Goal: Transaction & Acquisition: Book appointment/travel/reservation

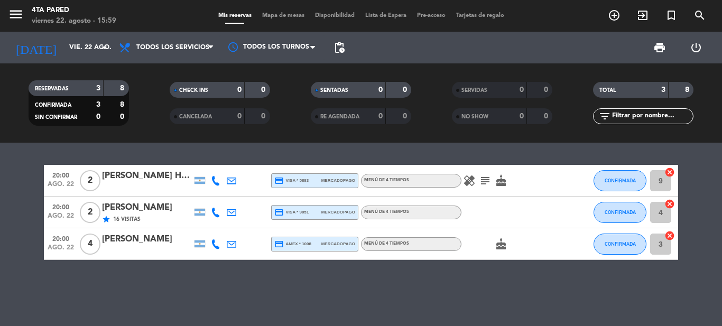
click at [487, 180] on icon "subject" at bounding box center [485, 180] width 13 height 13
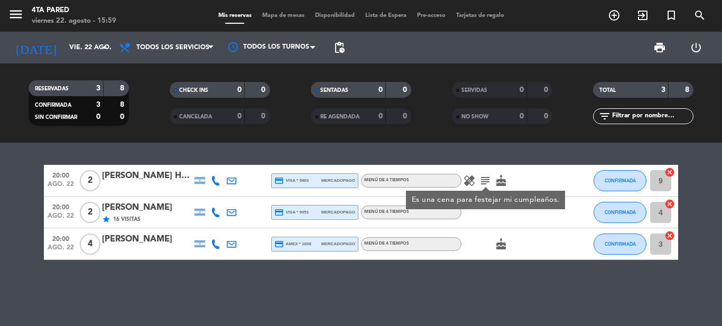
click at [468, 159] on div "20:00 ago. 22 2 [PERSON_NAME] Heres credit_card visa * 5883 mercadopago Menú de…" at bounding box center [361, 234] width 722 height 183
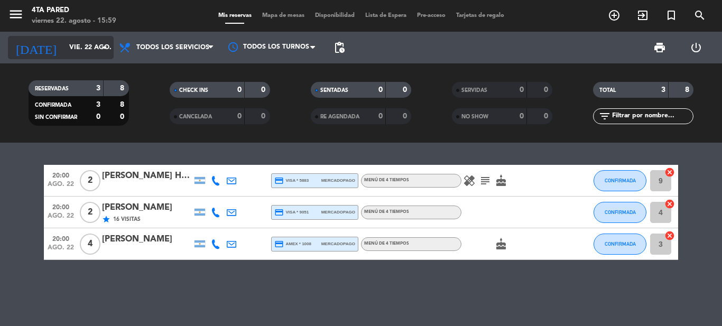
click at [95, 58] on div "[DATE] vie. 22 ago. arrow_drop_down" at bounding box center [61, 47] width 106 height 23
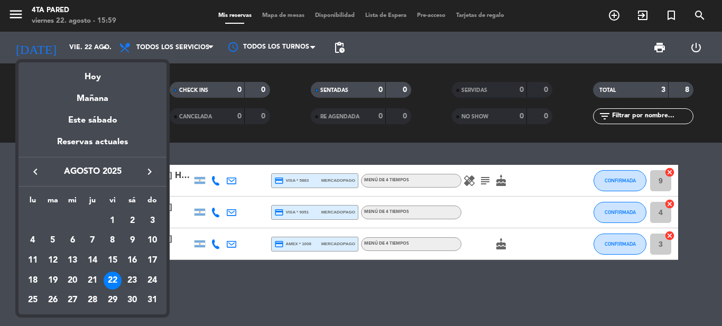
click at [132, 277] on div "23" at bounding box center [132, 281] width 18 height 18
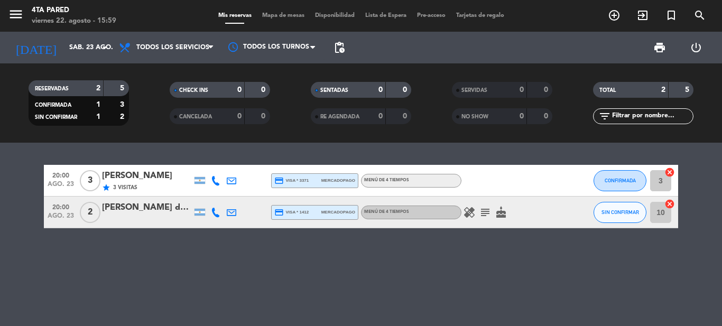
click at [482, 212] on icon "subject" at bounding box center [485, 212] width 13 height 13
click at [485, 198] on div "healing subject [PERSON_NAME] el cumple de mi marido . cake" at bounding box center [508, 212] width 95 height 31
click at [473, 209] on icon "healing" at bounding box center [469, 212] width 13 height 13
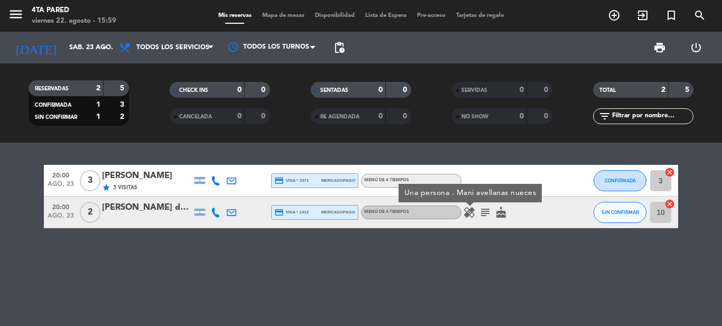
click at [504, 164] on div "20:00 ago. 23 3 [PERSON_NAME] star 3 Visitas credit_card visa * 3371 mercadopag…" at bounding box center [361, 234] width 722 height 183
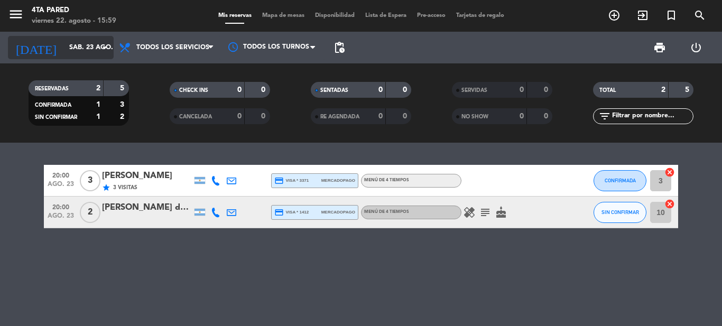
click at [64, 41] on input "sáb. 23 ago." at bounding box center [108, 48] width 89 height 18
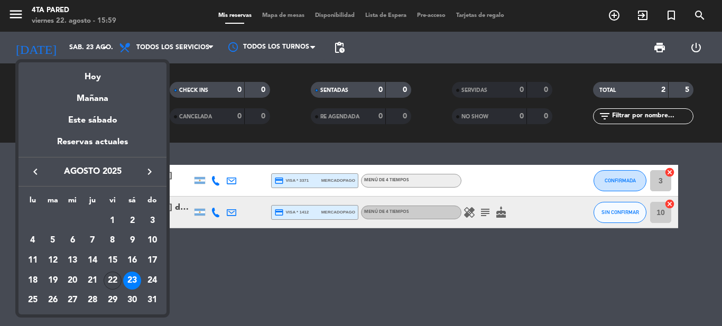
click at [109, 278] on div "22" at bounding box center [113, 281] width 18 height 18
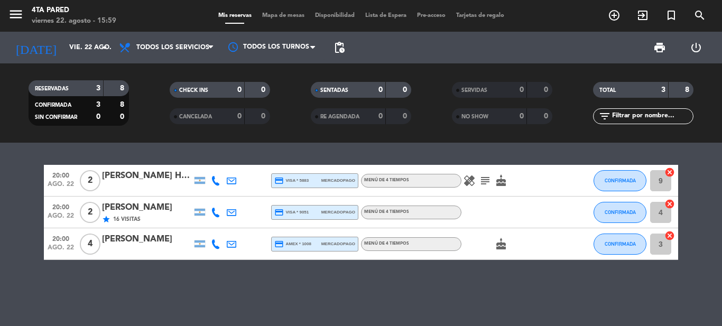
click at [478, 184] on span "subject" at bounding box center [485, 180] width 16 height 13
click at [484, 184] on icon "subject" at bounding box center [485, 180] width 13 height 13
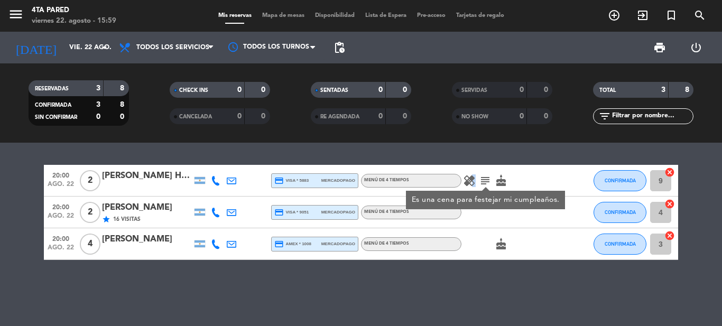
click at [471, 175] on icon "healing" at bounding box center [469, 180] width 13 height 13
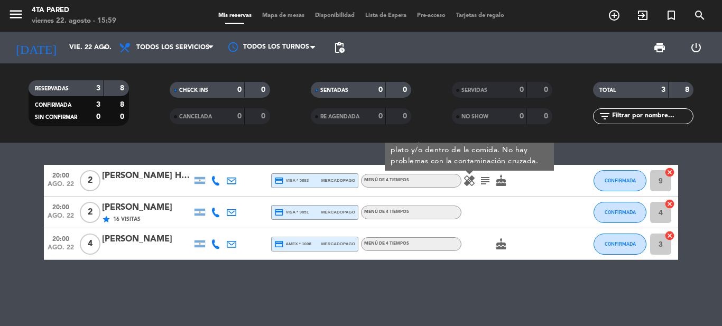
click at [458, 156] on div "Uno de los comensales es alérgico a las nueces y las almendras solo si están en…" at bounding box center [469, 145] width 169 height 52
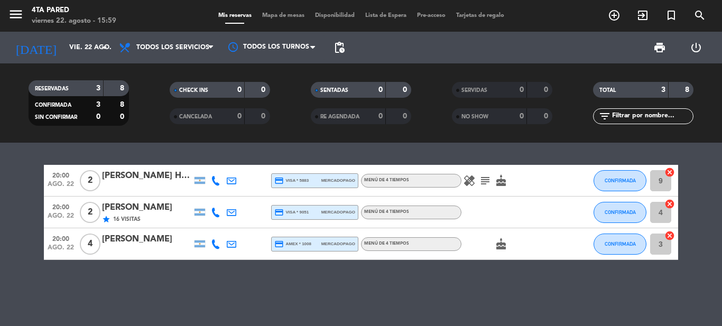
click at [162, 181] on div "[PERSON_NAME] Heres" at bounding box center [147, 176] width 90 height 14
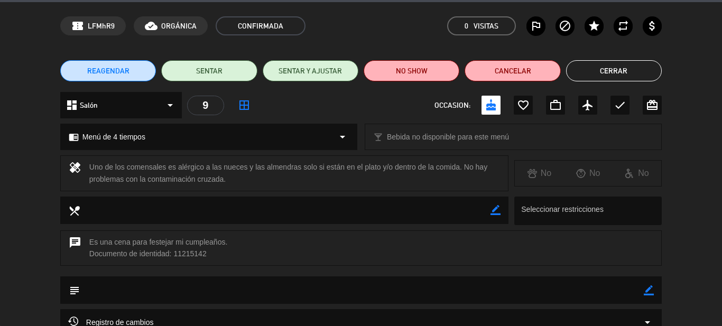
scroll to position [53, 0]
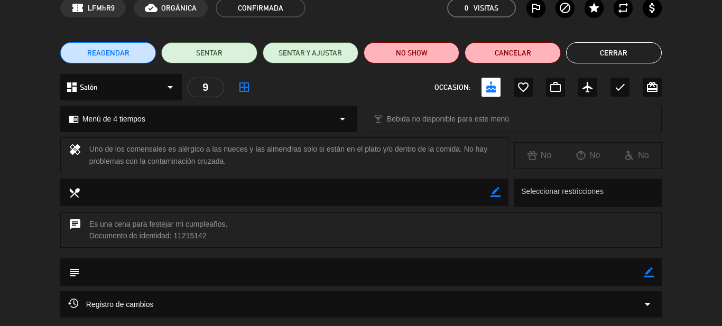
click at [608, 52] on button "Cerrar" at bounding box center [614, 52] width 96 height 21
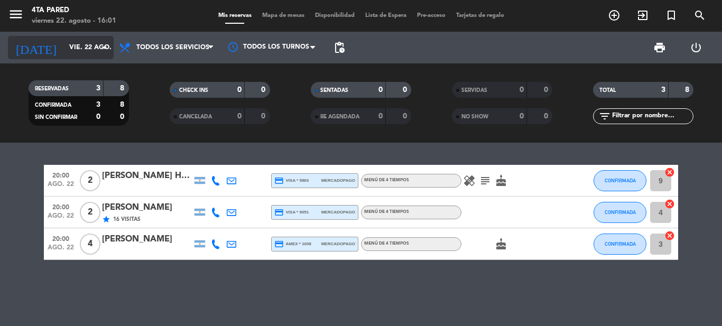
click at [96, 40] on input "vie. 22 ago." at bounding box center [108, 48] width 89 height 18
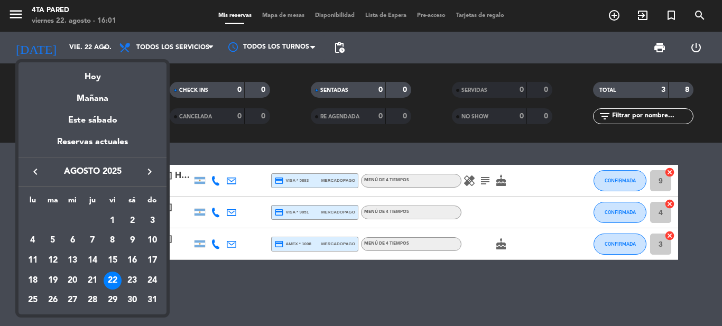
click at [102, 101] on div "Mañana" at bounding box center [92, 95] width 148 height 22
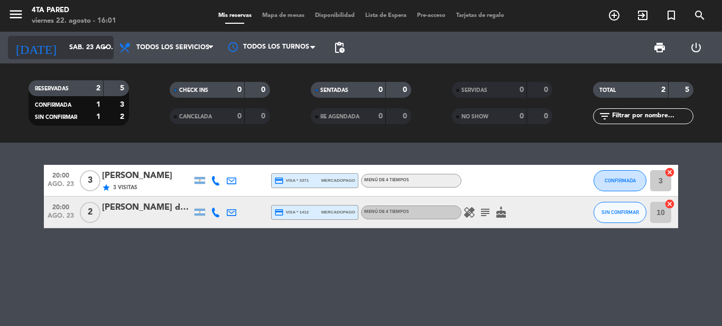
click at [90, 49] on input "sáb. 23 ago." at bounding box center [108, 48] width 89 height 18
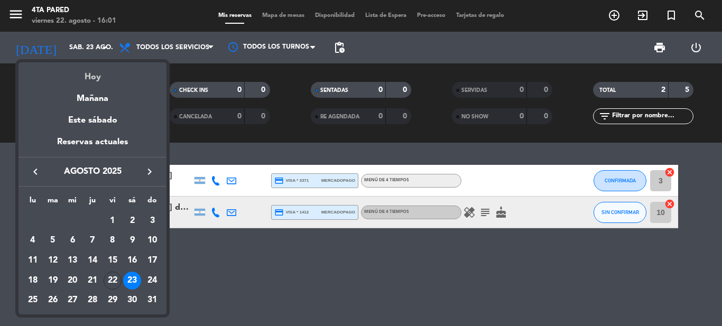
click at [83, 77] on div "Hoy" at bounding box center [92, 73] width 148 height 22
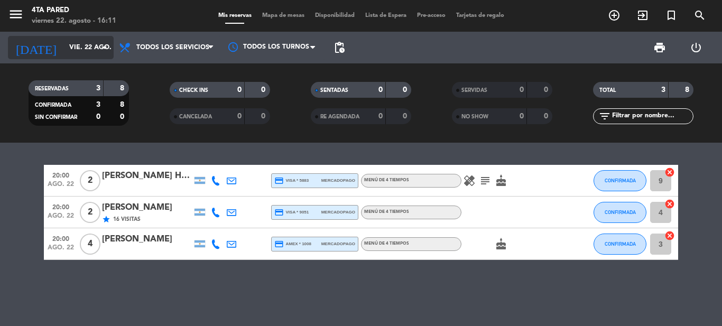
click at [65, 54] on input "vie. 22 ago." at bounding box center [108, 48] width 89 height 18
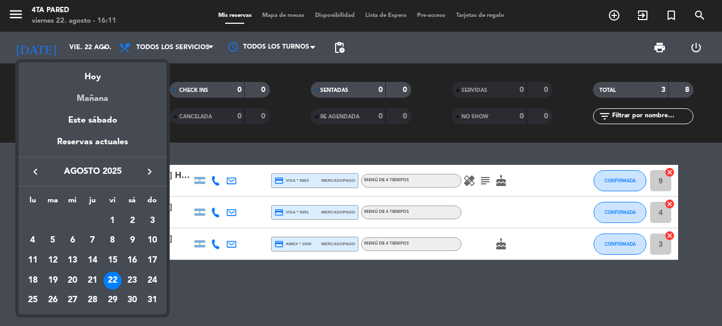
click at [84, 93] on div "Mañana" at bounding box center [92, 95] width 148 height 22
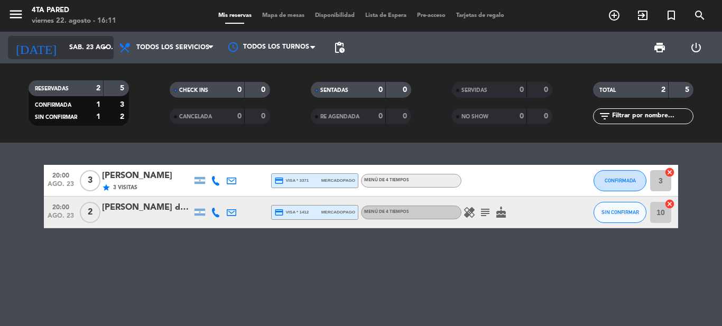
click at [89, 55] on input "sáb. 23 ago." at bounding box center [108, 48] width 89 height 18
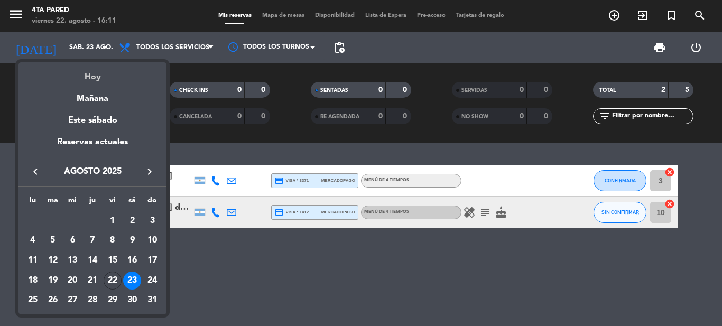
click at [89, 78] on div "Hoy" at bounding box center [92, 73] width 148 height 22
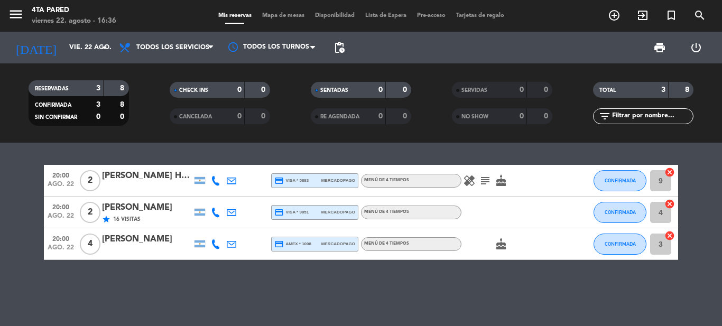
drag, startPoint x: 702, startPoint y: 239, endPoint x: 353, endPoint y: 270, distance: 350.8
click at [354, 270] on div "20:00 ago. 22 2 [PERSON_NAME] Heres credit_card visa * 5883 mercadopago Menú de…" at bounding box center [361, 234] width 722 height 183
click at [84, 51] on input "vie. 22 ago." at bounding box center [108, 48] width 89 height 18
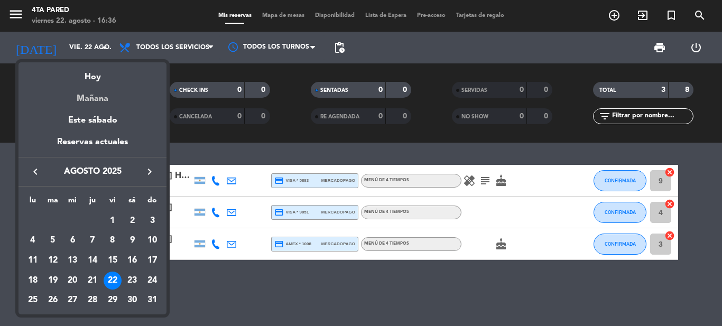
click at [91, 103] on div "Mañana" at bounding box center [92, 95] width 148 height 22
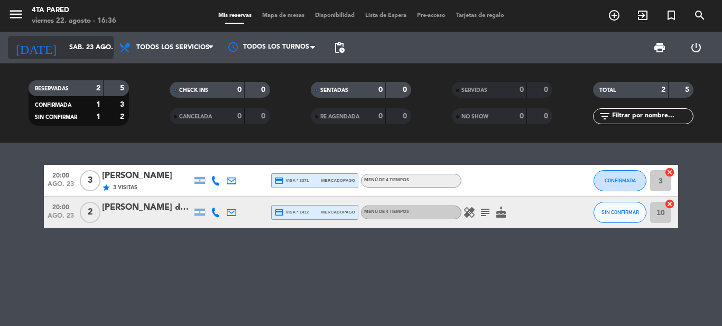
click at [66, 54] on input "sáb. 23 ago." at bounding box center [108, 48] width 89 height 18
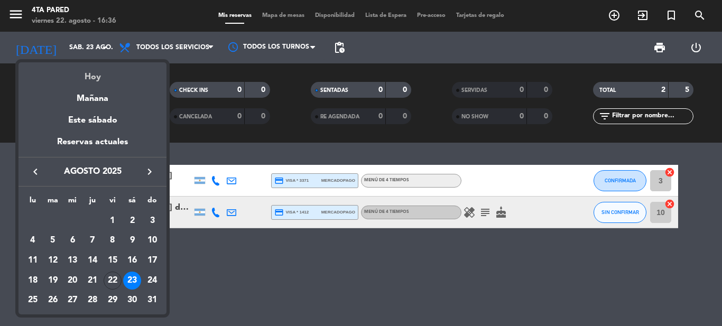
click at [76, 70] on div "Hoy" at bounding box center [92, 73] width 148 height 22
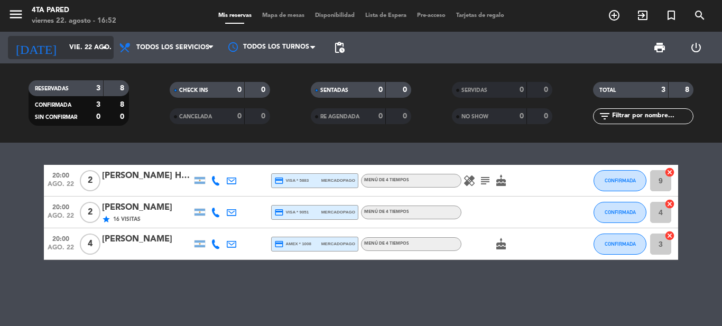
click at [77, 55] on input "vie. 22 ago." at bounding box center [108, 48] width 89 height 18
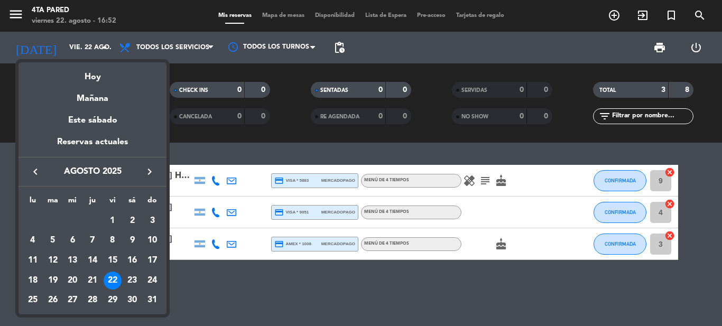
click at [79, 104] on div "Mañana" at bounding box center [92, 95] width 148 height 22
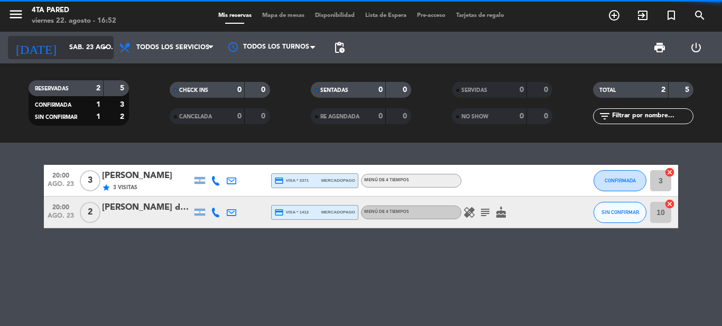
click at [87, 49] on input "sáb. 23 ago." at bounding box center [108, 48] width 89 height 18
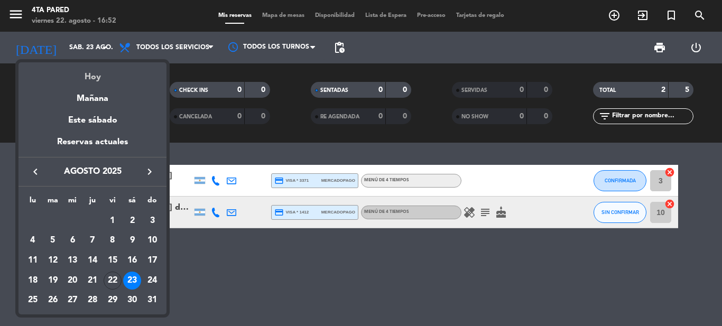
click at [97, 73] on div "Hoy" at bounding box center [92, 73] width 148 height 22
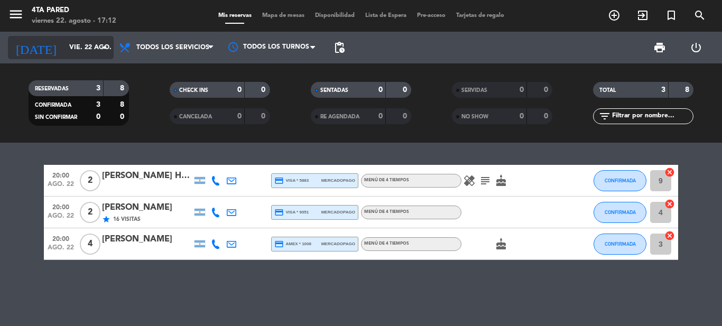
click at [67, 39] on input "vie. 22 ago." at bounding box center [108, 48] width 89 height 18
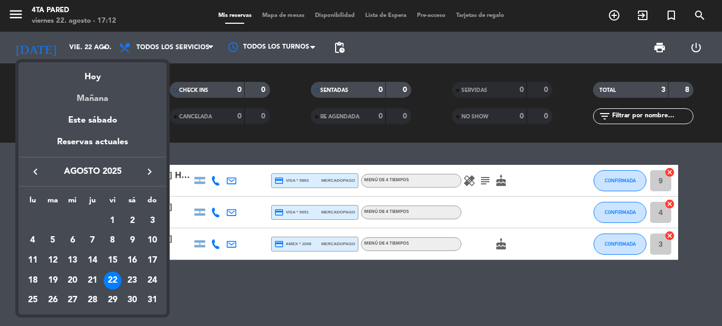
click at [86, 100] on div "Mañana" at bounding box center [92, 95] width 148 height 22
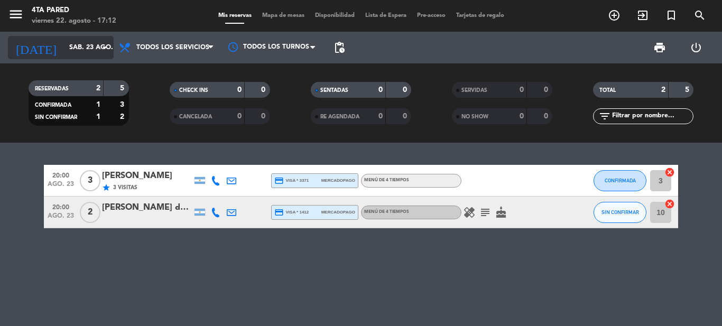
click at [90, 52] on input "sáb. 23 ago." at bounding box center [108, 48] width 89 height 18
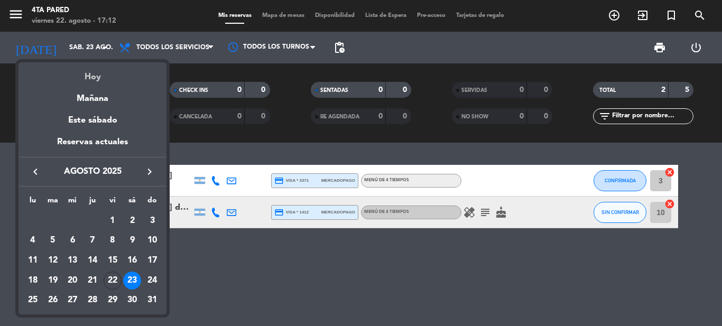
click at [86, 74] on div "Hoy" at bounding box center [92, 73] width 148 height 22
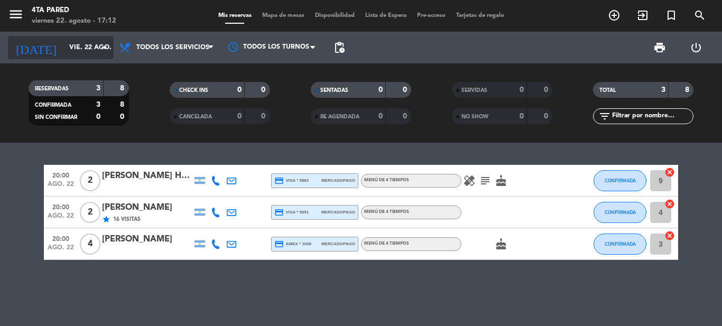
click at [102, 42] on icon "arrow_drop_down" at bounding box center [104, 47] width 13 height 13
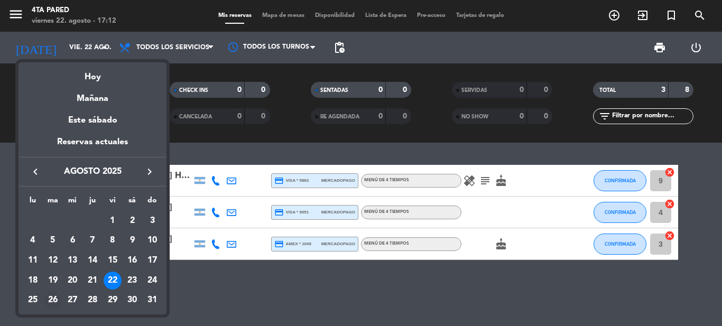
click at [57, 302] on div "26" at bounding box center [53, 301] width 18 height 18
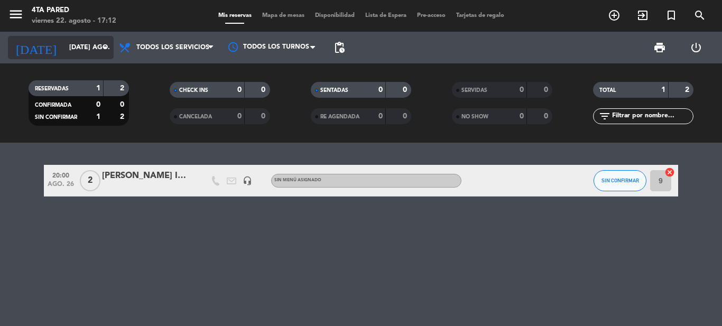
click at [86, 41] on input "[DATE] ago." at bounding box center [108, 48] width 89 height 18
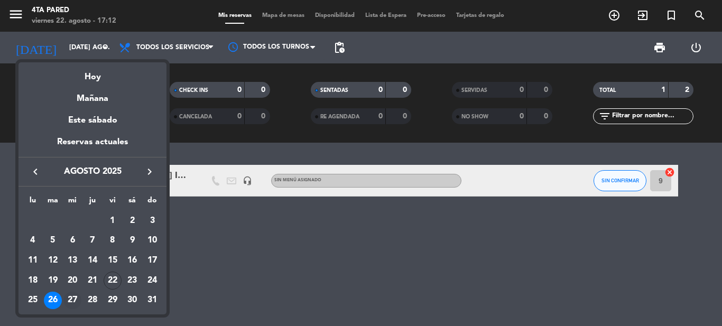
click at [68, 302] on div "27" at bounding box center [72, 301] width 18 height 18
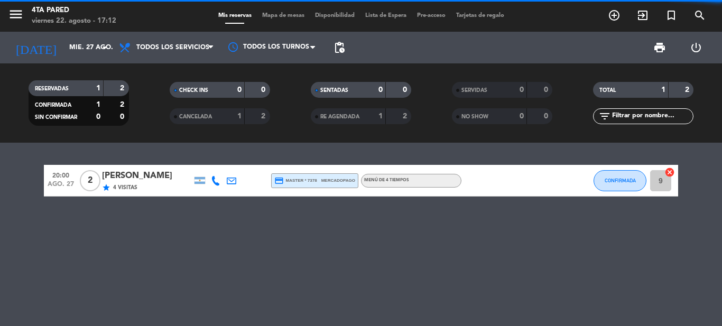
drag, startPoint x: 99, startPoint y: 51, endPoint x: 98, endPoint y: 108, distance: 57.1
click at [98, 70] on div "menu 4ta Pared viernes 22. agosto - 17:12 Mis reservas Mapa de mesas Disponibil…" at bounding box center [361, 71] width 722 height 143
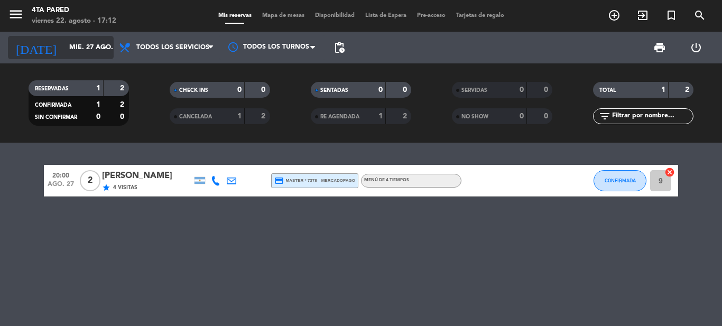
click at [97, 43] on input "mié. 27 ago." at bounding box center [108, 48] width 89 height 18
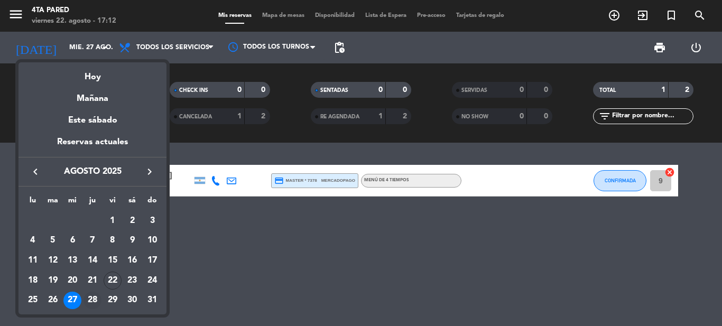
click at [91, 300] on div "28" at bounding box center [93, 301] width 18 height 18
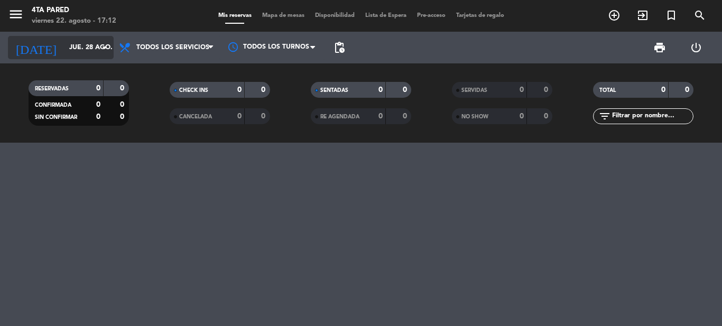
click at [93, 47] on input "jue. 28 ago." at bounding box center [108, 48] width 89 height 18
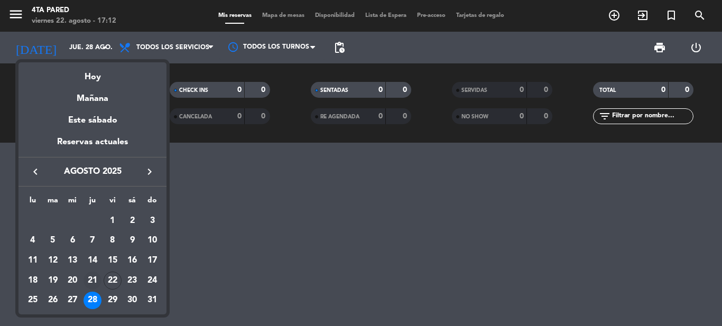
click at [89, 278] on div "21" at bounding box center [93, 281] width 18 height 18
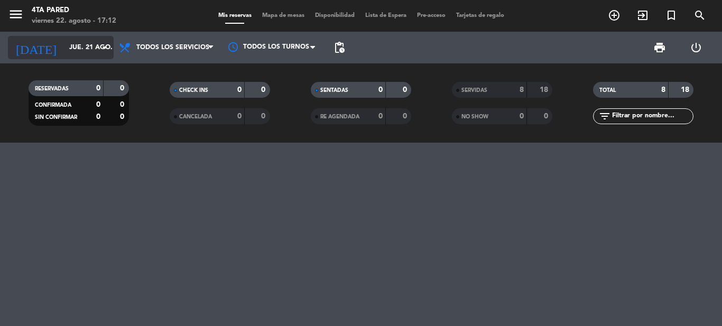
click at [71, 43] on input "jue. 21 ago." at bounding box center [108, 48] width 89 height 18
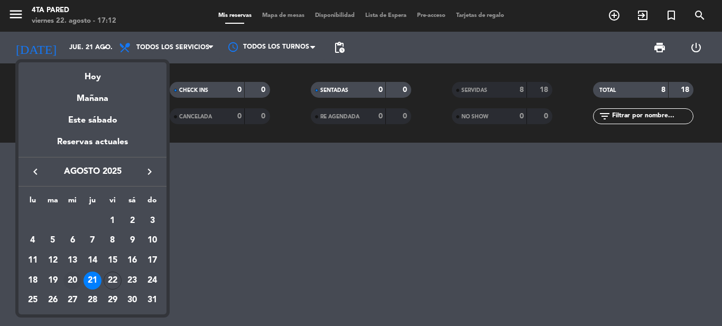
click at [74, 277] on div "20" at bounding box center [72, 281] width 18 height 18
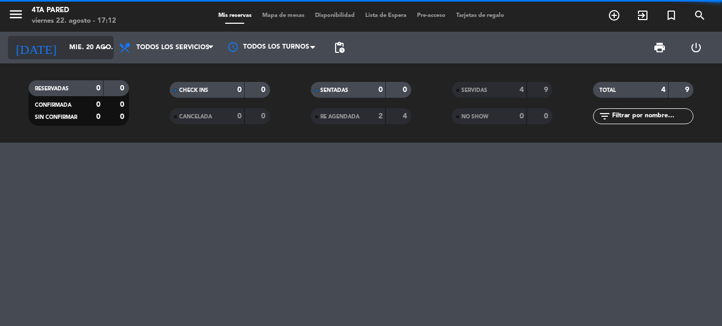
click at [83, 52] on input "mié. 20 ago." at bounding box center [108, 48] width 89 height 18
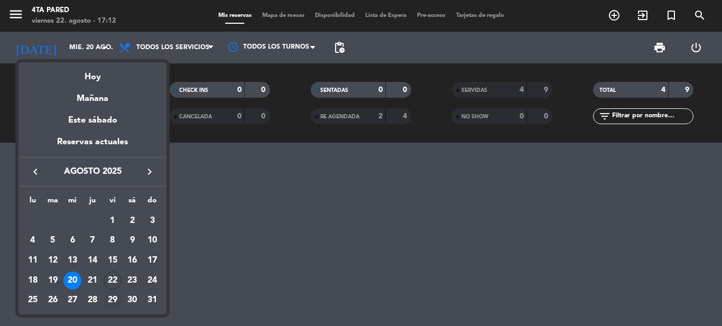
click at [108, 295] on div "29" at bounding box center [113, 301] width 18 height 18
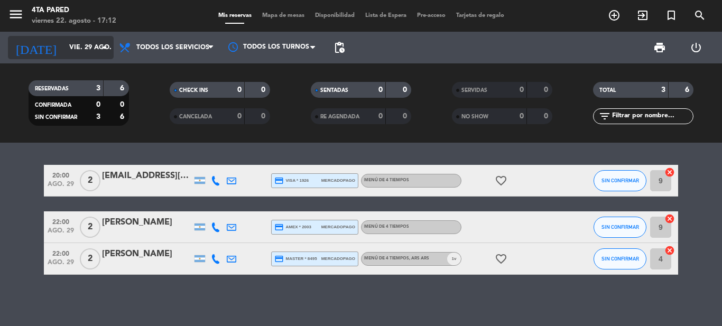
click at [89, 51] on input "vie. 29 ago." at bounding box center [108, 48] width 89 height 18
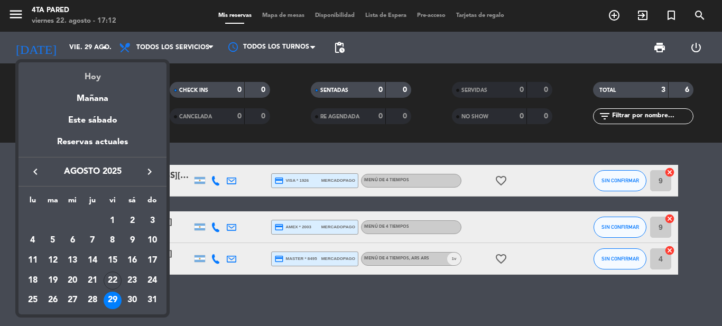
click at [88, 80] on div "Hoy" at bounding box center [92, 73] width 148 height 22
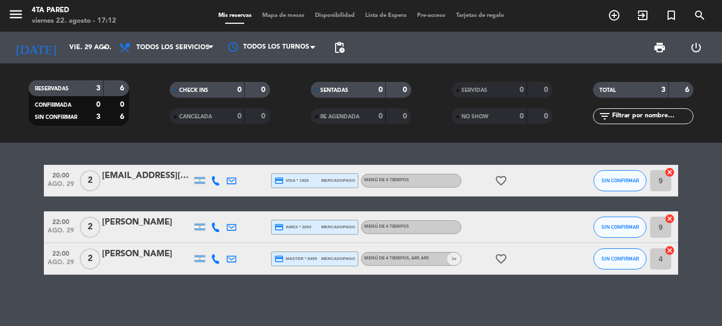
type input "vie. 22 ago."
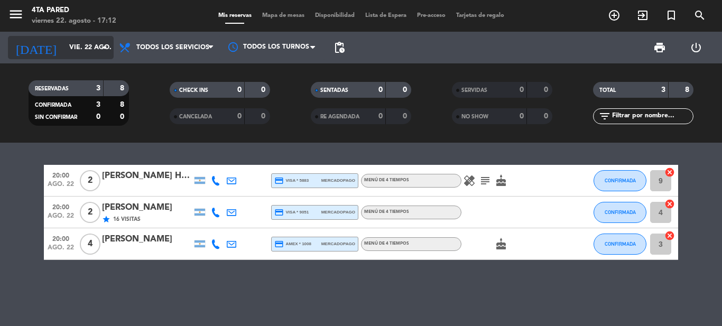
click at [97, 52] on input "vie. 22 ago." at bounding box center [108, 48] width 89 height 18
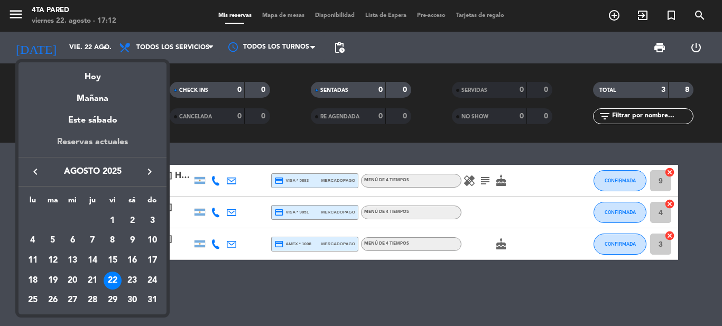
click at [89, 140] on div "Reservas actuales" at bounding box center [92, 146] width 148 height 22
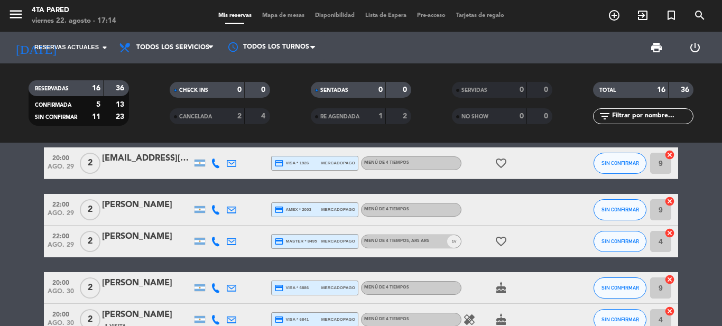
scroll to position [317, 0]
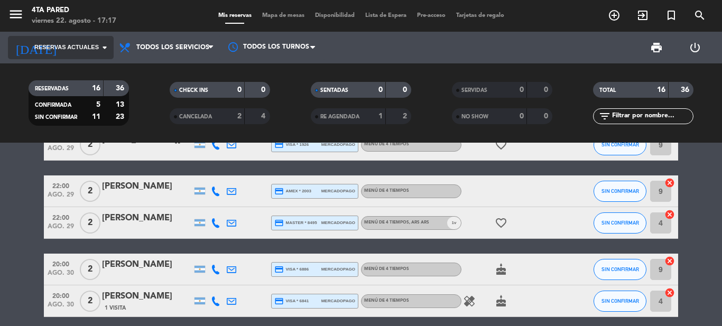
click at [96, 40] on input at bounding box center [108, 48] width 89 height 18
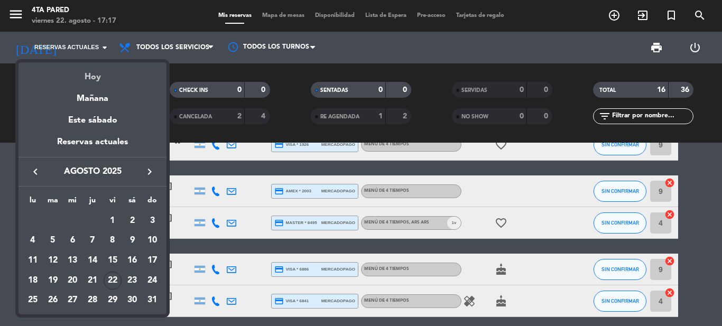
click at [87, 71] on div "Hoy" at bounding box center [92, 73] width 148 height 22
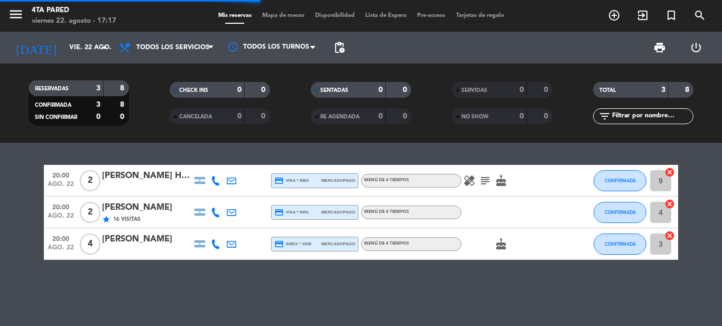
scroll to position [0, 0]
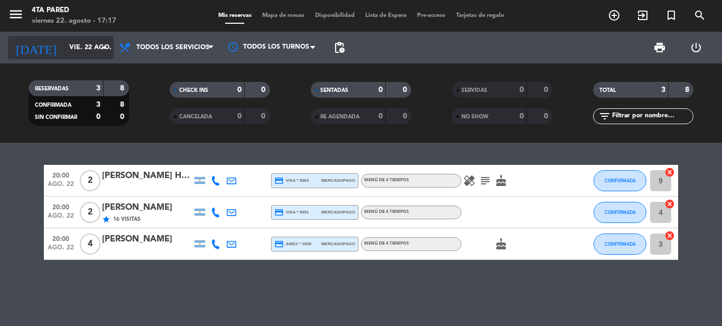
drag, startPoint x: 63, startPoint y: 45, endPoint x: 79, endPoint y: 53, distance: 18.0
click at [79, 53] on input "vie. 22 ago." at bounding box center [108, 48] width 89 height 18
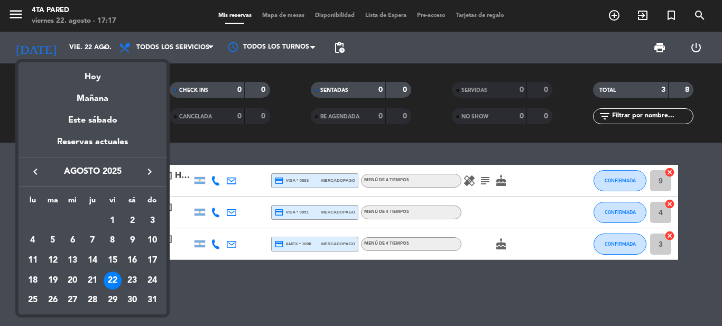
click at [134, 280] on div "23" at bounding box center [132, 281] width 18 height 18
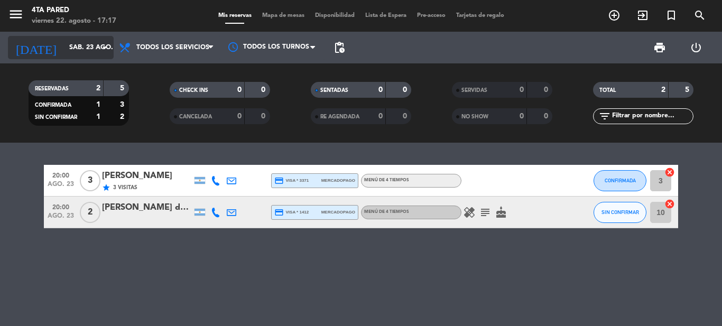
click at [64, 52] on input "sáb. 23 ago." at bounding box center [108, 48] width 89 height 18
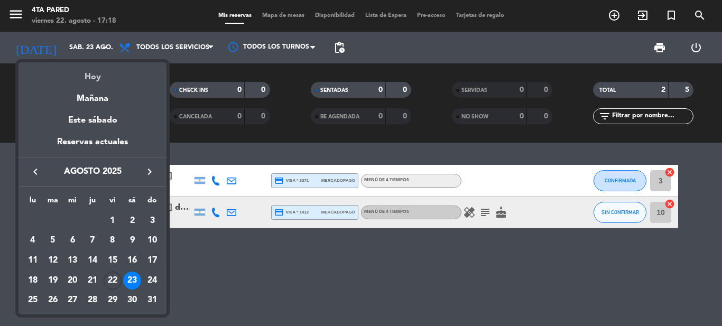
click at [91, 80] on div "Hoy" at bounding box center [92, 73] width 148 height 22
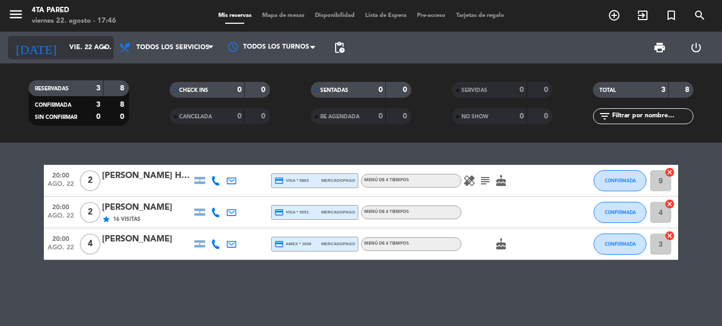
click at [76, 54] on input "vie. 22 ago." at bounding box center [108, 48] width 89 height 18
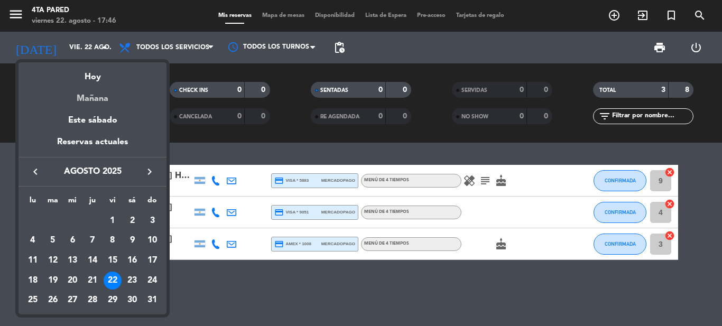
click at [99, 94] on div "Mañana" at bounding box center [92, 95] width 148 height 22
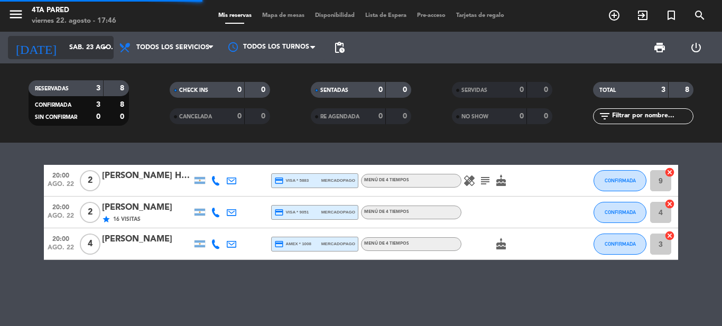
click at [77, 54] on input "sáb. 23 ago." at bounding box center [108, 48] width 89 height 18
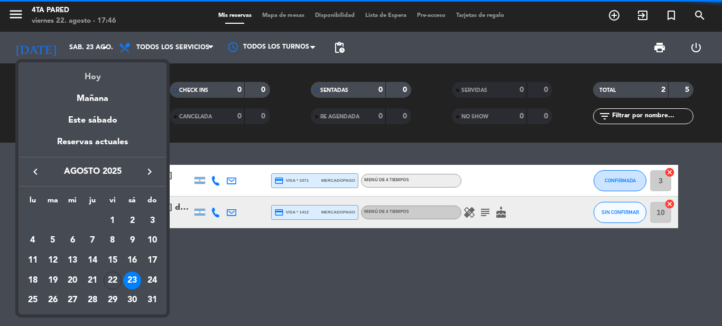
click at [86, 73] on div "Hoy" at bounding box center [92, 73] width 148 height 22
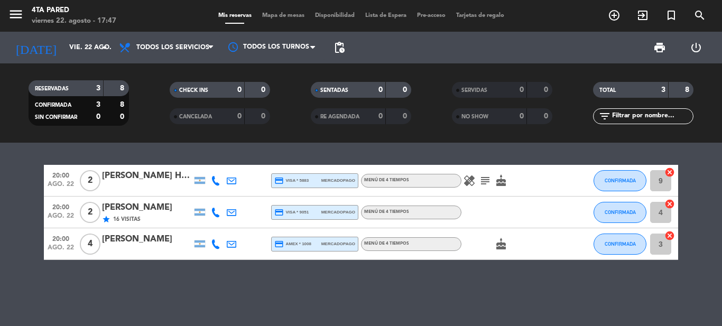
click at [467, 180] on icon "healing" at bounding box center [469, 180] width 13 height 13
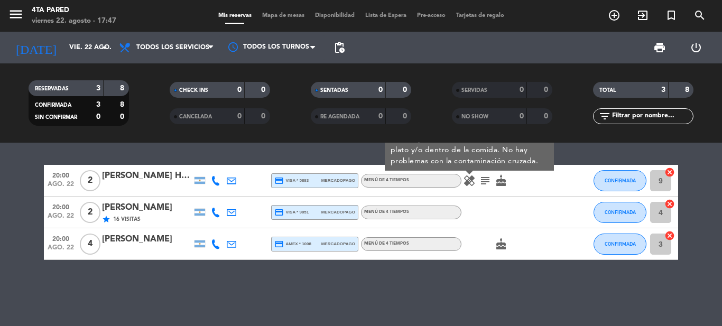
click at [6, 196] on bookings-row "20:00 ago. 22 2 [PERSON_NAME] Heres credit_card visa * 5883 mercadopago Menú de…" at bounding box center [361, 212] width 722 height 95
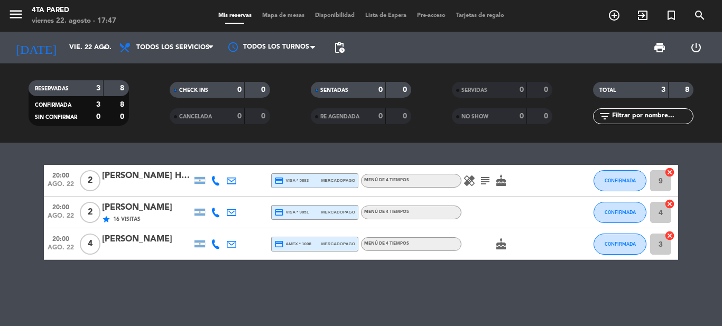
click at [403, 290] on div "20:00 ago. 22 2 [PERSON_NAME] Heres credit_card visa * 5883 mercadopago Menú de…" at bounding box center [361, 234] width 722 height 183
click at [70, 60] on div "[DATE] vie. 22 ago. arrow_drop_down" at bounding box center [61, 48] width 106 height 32
drag, startPoint x: 75, startPoint y: 53, endPoint x: 77, endPoint y: 58, distance: 5.4
click at [77, 58] on div "[DATE] vie. 22 ago. arrow_drop_down" at bounding box center [61, 47] width 106 height 23
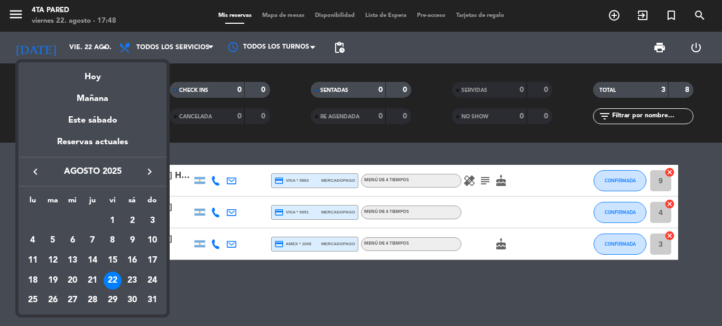
click at [132, 276] on div "23" at bounding box center [132, 281] width 18 height 18
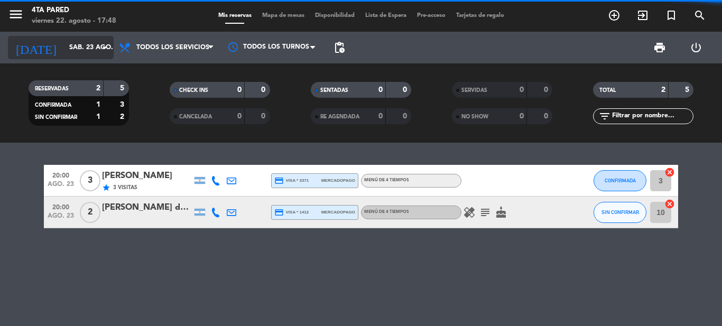
click at [81, 51] on input "sáb. 23 ago." at bounding box center [108, 48] width 89 height 18
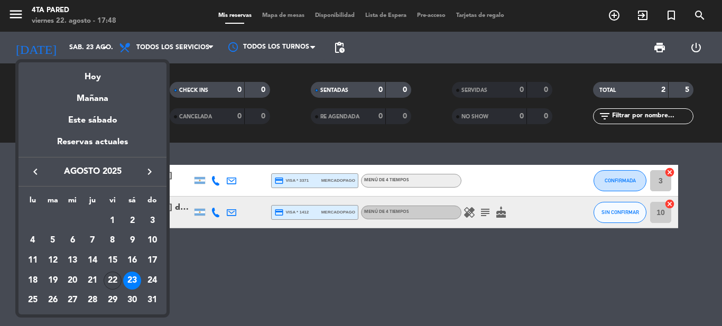
click at [110, 283] on div "22" at bounding box center [113, 281] width 18 height 18
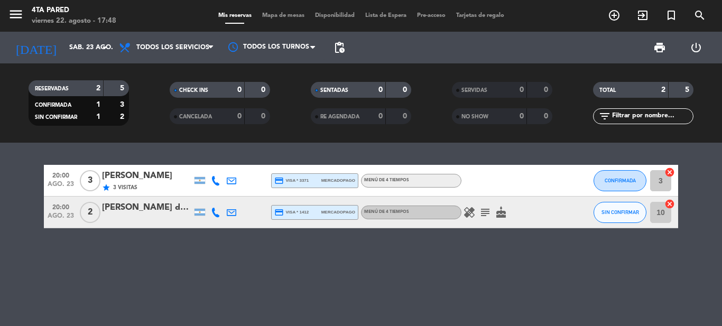
type input "vie. 22 ago."
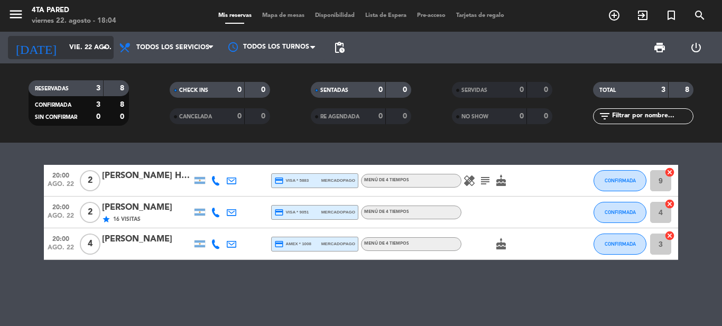
click at [64, 45] on input "vie. 22 ago." at bounding box center [108, 48] width 89 height 18
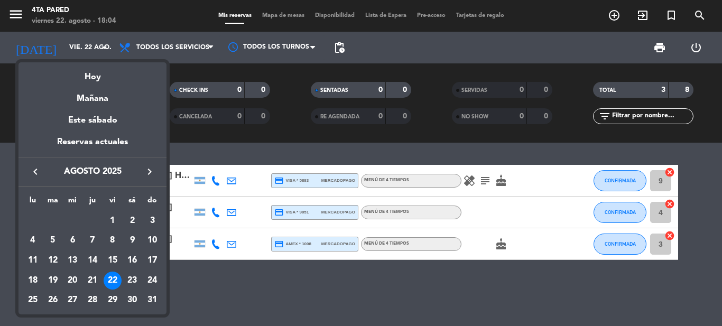
click at [105, 148] on div "Reservas actuales" at bounding box center [92, 146] width 148 height 22
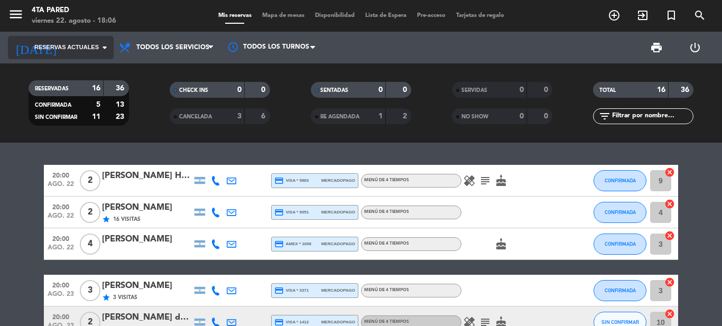
click at [95, 55] on input at bounding box center [108, 48] width 89 height 18
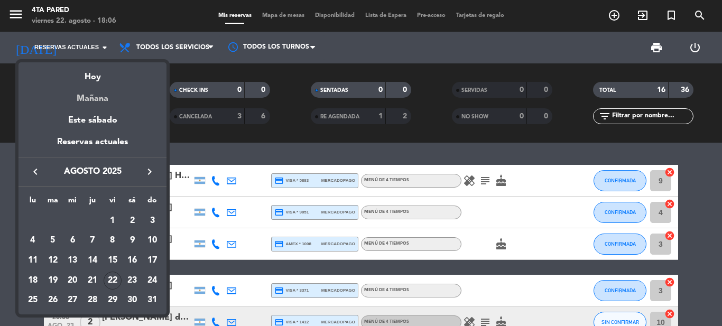
click at [96, 86] on div "Mañana" at bounding box center [92, 95] width 148 height 22
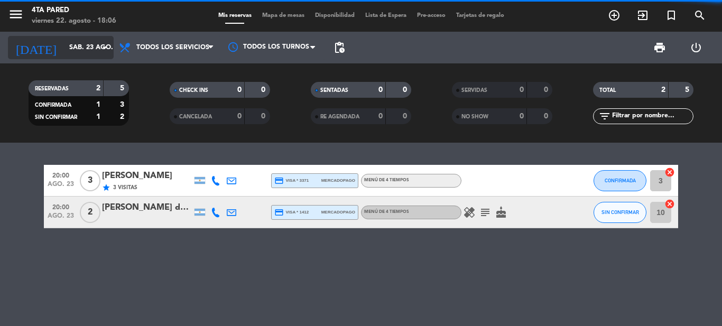
click at [80, 50] on input "sáb. 23 ago." at bounding box center [108, 48] width 89 height 18
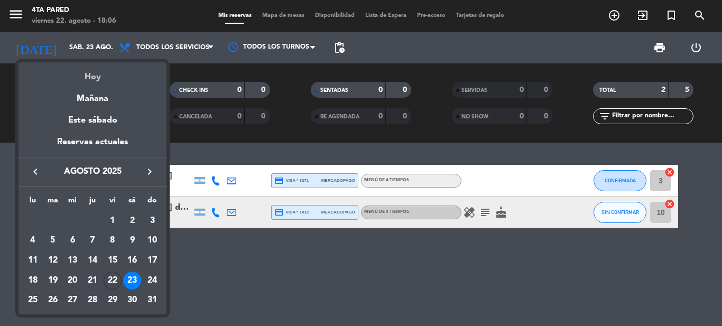
click at [95, 78] on div "Hoy" at bounding box center [92, 73] width 148 height 22
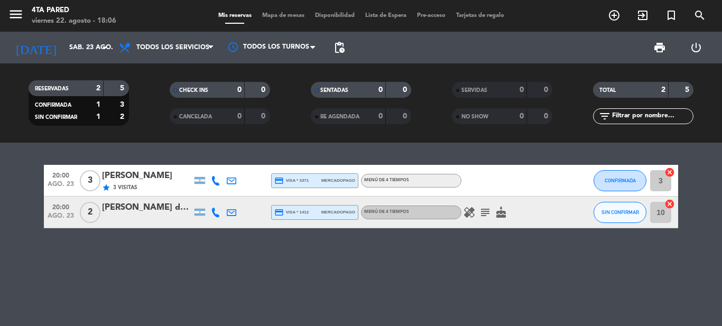
type input "vie. 22 ago."
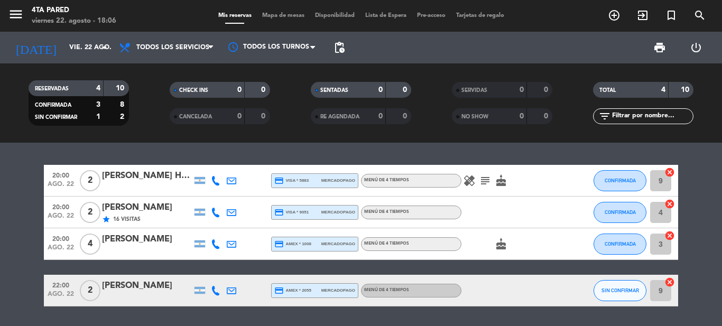
click at [483, 178] on icon "subject" at bounding box center [485, 180] width 13 height 13
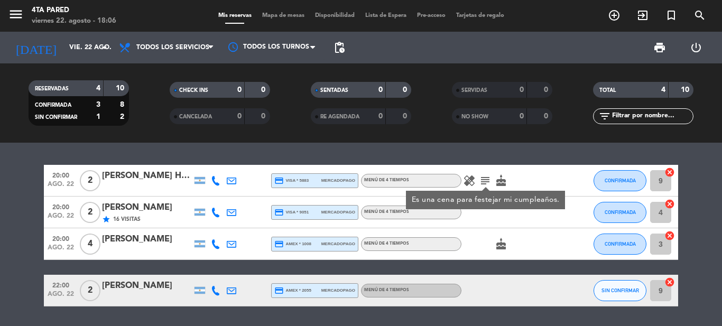
click at [489, 164] on div "20:00 ago. 22 2 [PERSON_NAME] Heres credit_card visa * 5883 mercadopago Menú de…" at bounding box center [361, 234] width 722 height 183
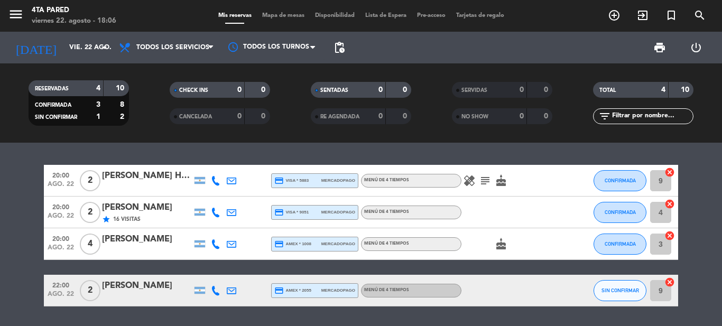
click at [473, 186] on icon "healing" at bounding box center [469, 180] width 13 height 13
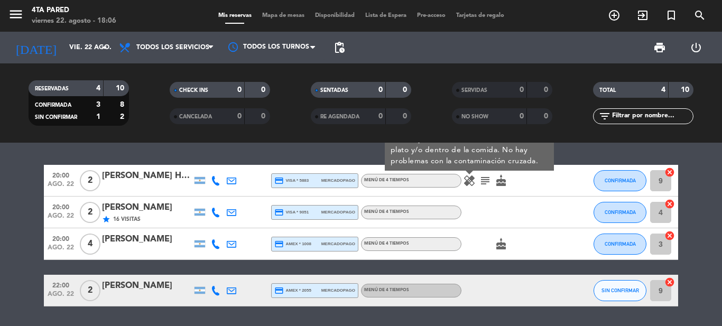
click at [485, 228] on div "20:00 ago. 22 2 [PERSON_NAME] star 16 Visitas credit_card visa * 9051 mercadopa…" at bounding box center [361, 213] width 634 height 32
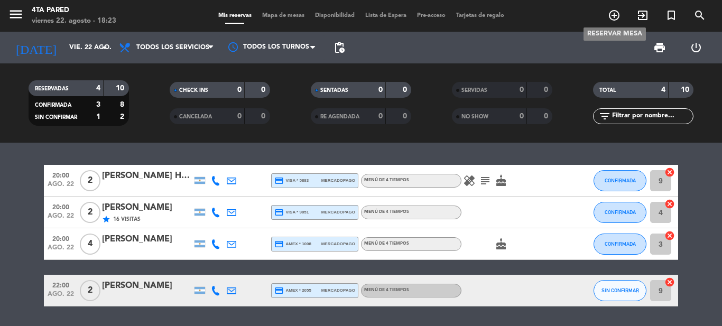
click at [608, 14] on icon "add_circle_outline" at bounding box center [614, 15] width 13 height 13
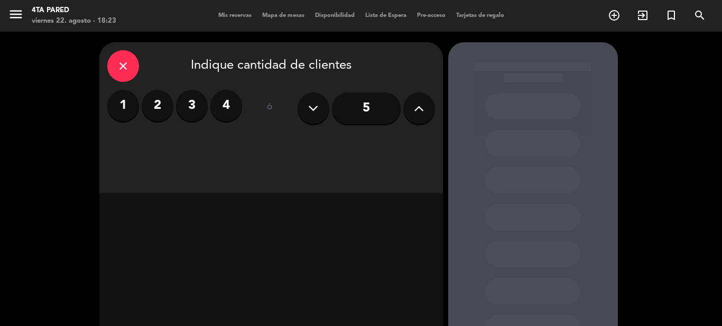
click at [353, 115] on input "5" at bounding box center [366, 108] width 69 height 32
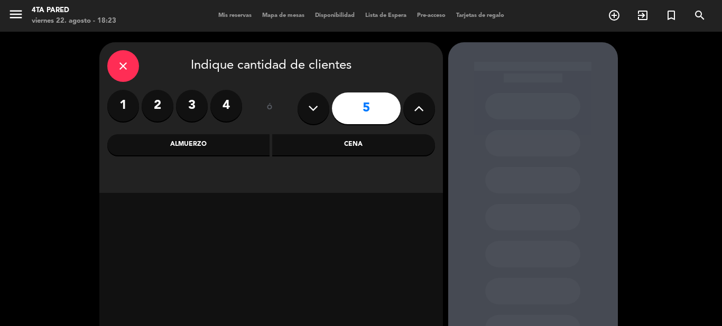
click at [351, 151] on div "Cena" at bounding box center [353, 144] width 163 height 21
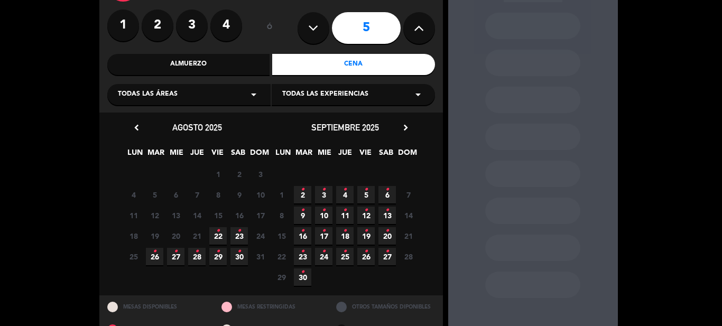
scroll to position [105, 0]
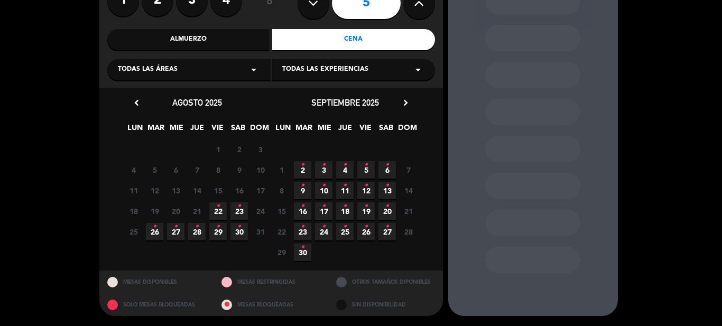
click at [221, 209] on span "22 •" at bounding box center [217, 210] width 17 height 17
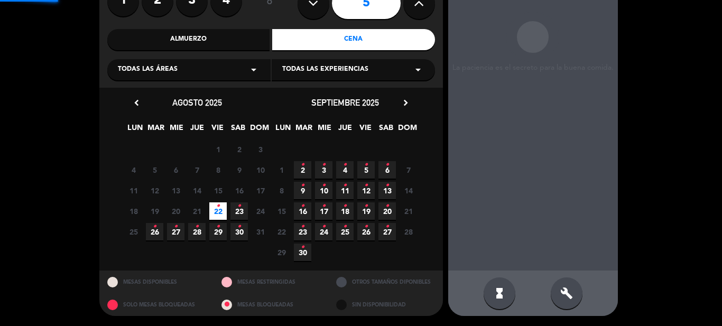
scroll to position [42, 0]
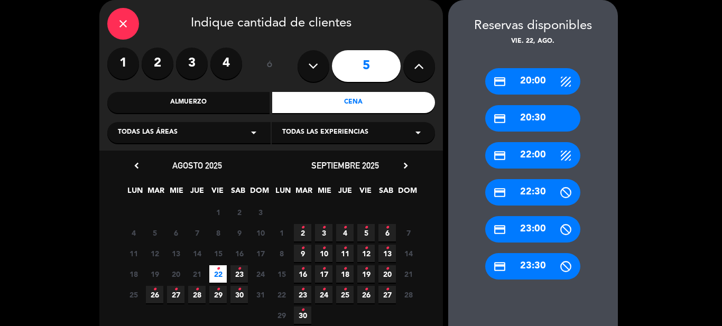
click at [546, 167] on div "credit_card 22:00" at bounding box center [532, 155] width 95 height 26
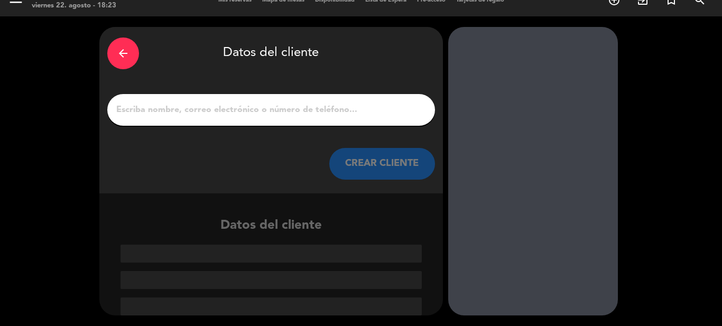
click at [310, 113] on input "1" at bounding box center [271, 110] width 312 height 15
paste input "[PERSON_NAME]"
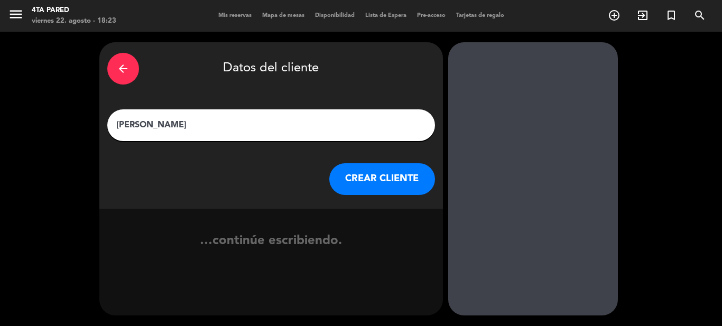
scroll to position [0, 0]
type input "[PERSON_NAME]"
click at [398, 183] on button "CREAR CLIENTE" at bounding box center [382, 179] width 106 height 32
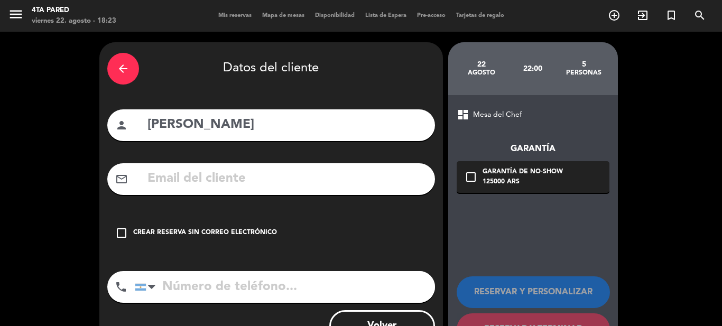
click at [248, 187] on input "text" at bounding box center [286, 179] width 281 height 22
click at [236, 184] on input "text" at bounding box center [286, 179] width 281 height 22
paste input "[EMAIL_ADDRESS][DOMAIN_NAME]"
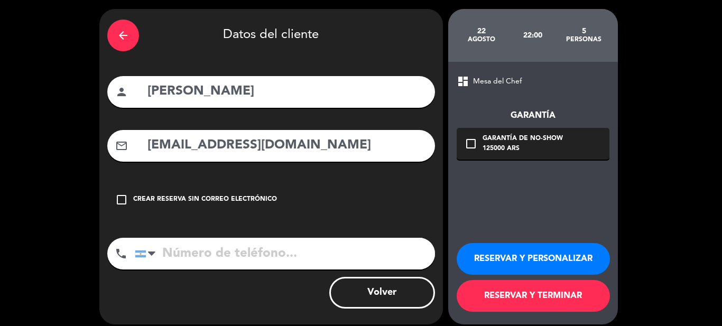
scroll to position [42, 0]
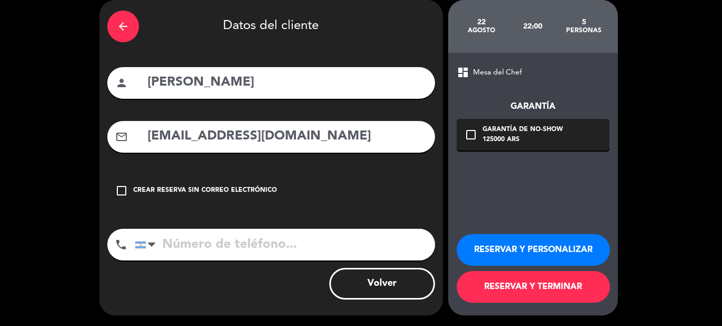
type input "[EMAIL_ADDRESS][DOMAIN_NAME]"
click at [262, 251] on input "tel" at bounding box center [285, 245] width 300 height 32
paste input "[PHONE_NUMBER]"
type input "[PHONE_NUMBER]"
click at [502, 252] on button "RESERVAR Y PERSONALIZAR" at bounding box center [533, 250] width 153 height 32
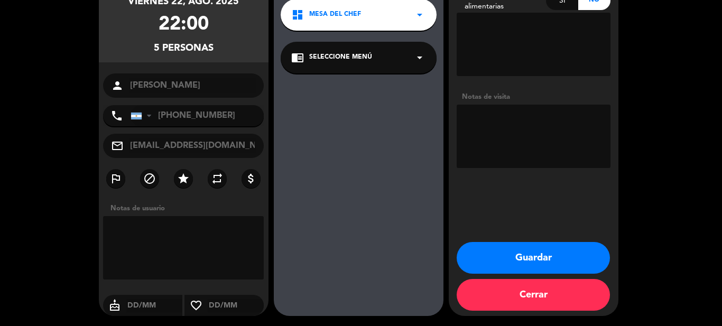
scroll to position [97, 0]
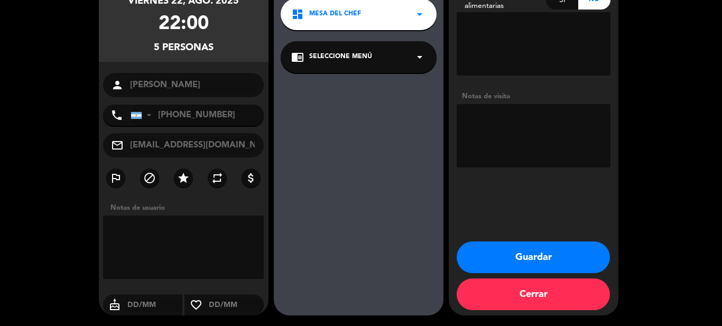
click at [530, 259] on button "Guardar" at bounding box center [533, 258] width 153 height 32
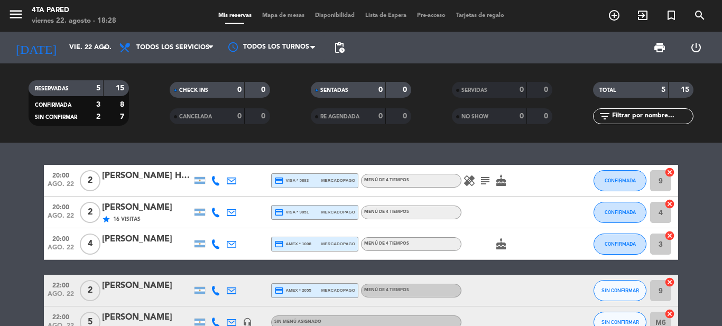
scroll to position [53, 0]
